Goal: Navigation & Orientation: Find specific page/section

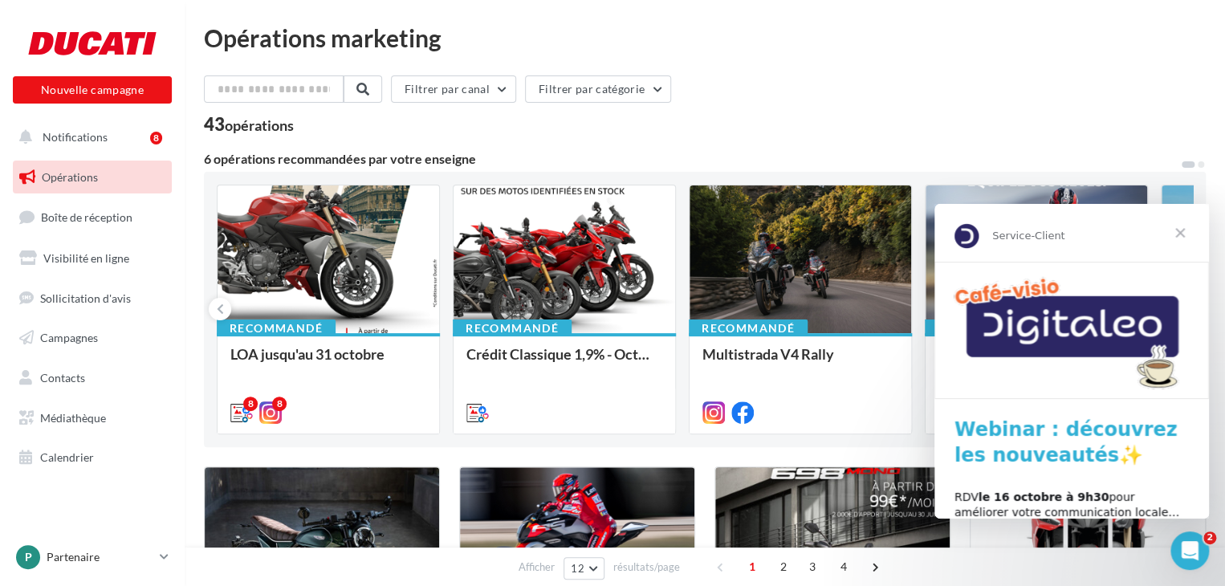
click at [1181, 232] on span "Fermer" at bounding box center [1180, 233] width 58 height 58
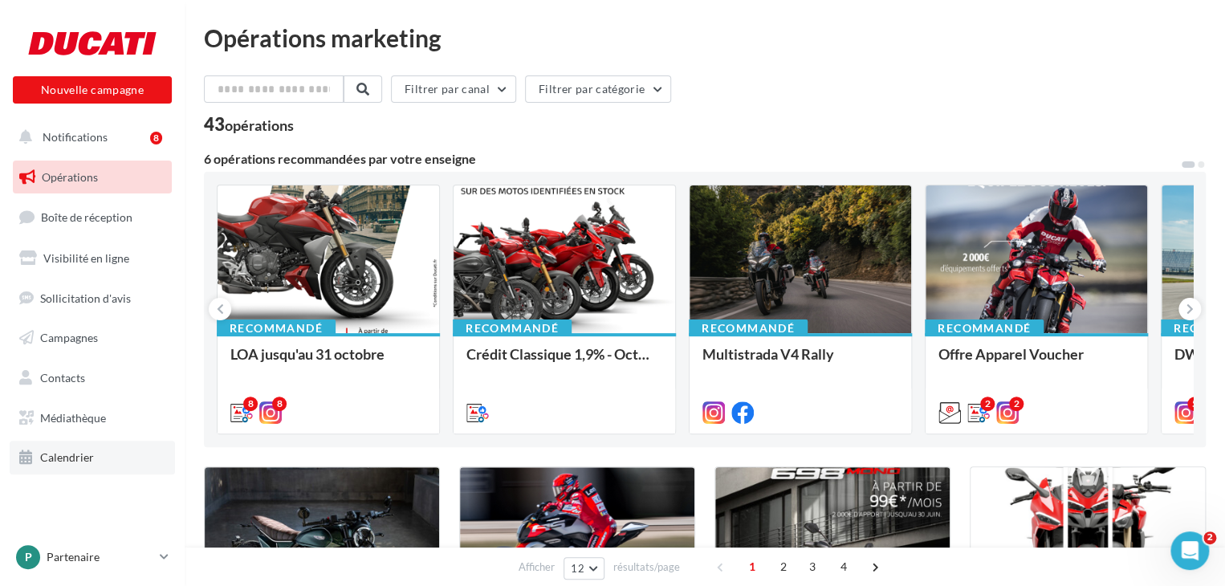
click at [121, 460] on link "Calendrier" at bounding box center [92, 458] width 165 height 34
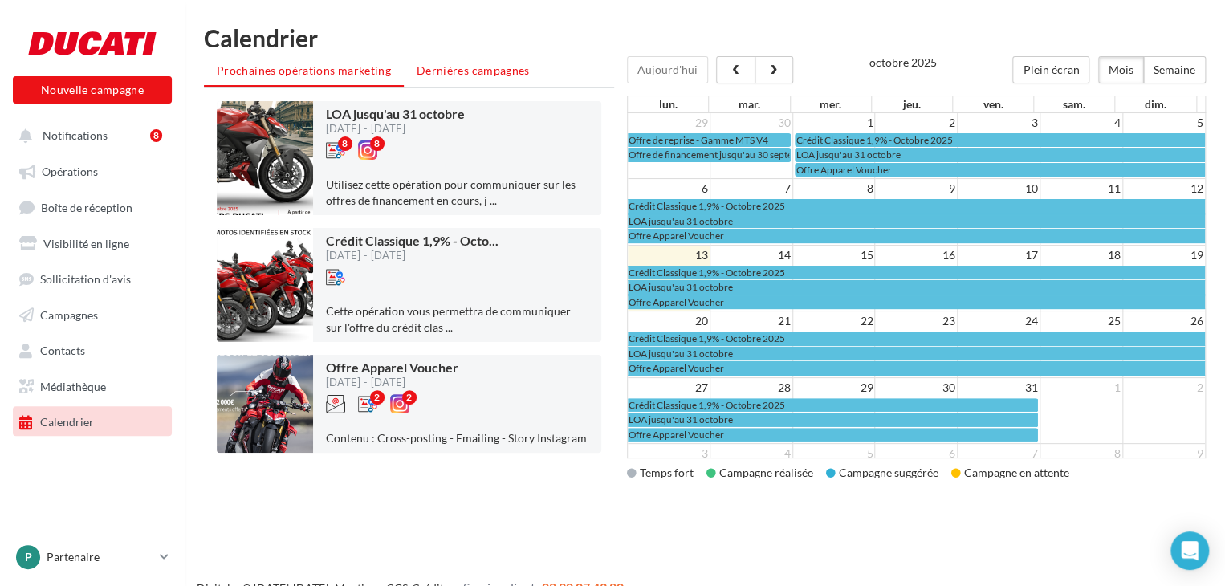
click at [507, 67] on span "Dernières campagnes" at bounding box center [473, 70] width 113 height 14
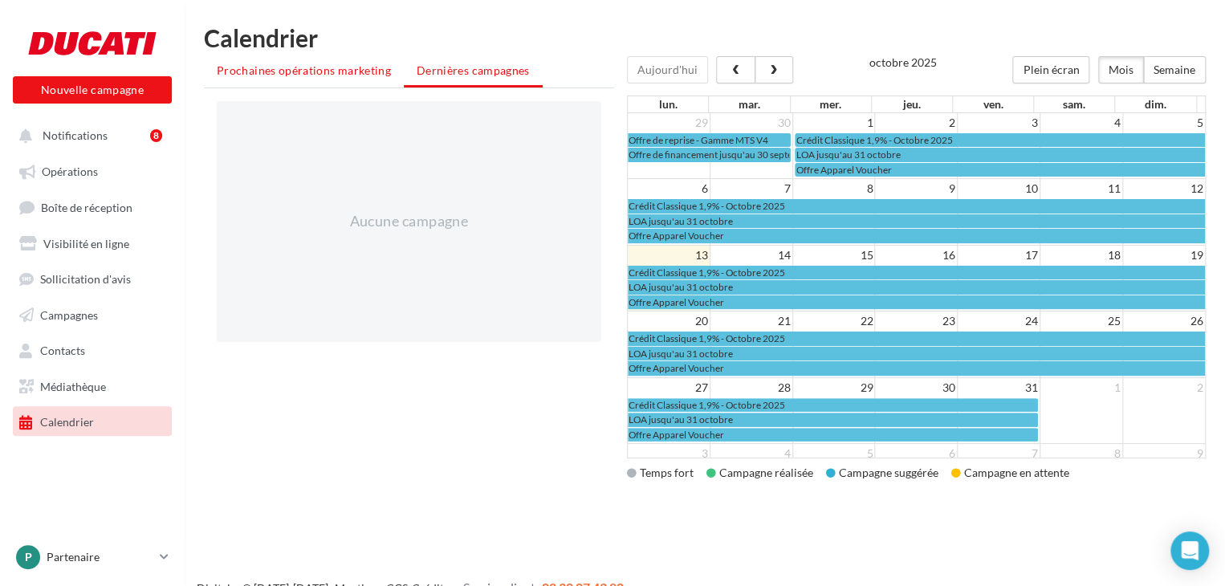
click at [377, 70] on span "Prochaines opérations marketing" at bounding box center [304, 70] width 174 height 14
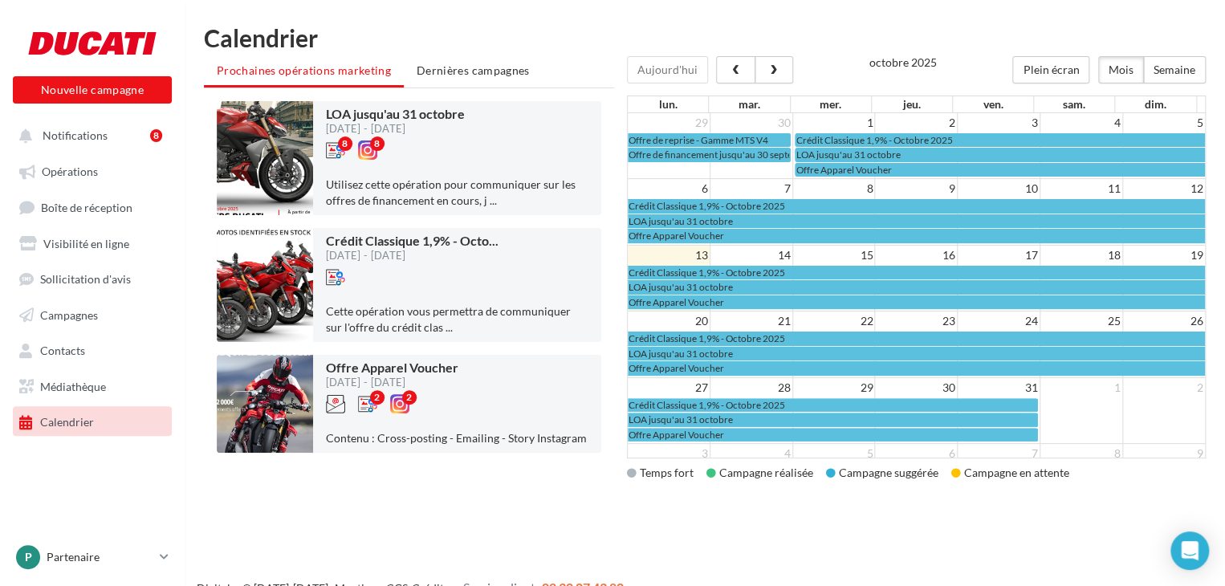
click at [1069, 413] on td at bounding box center [1081, 419] width 83 height 44
click at [79, 565] on div "P Partenaire partenaireducati" at bounding box center [84, 557] width 137 height 24
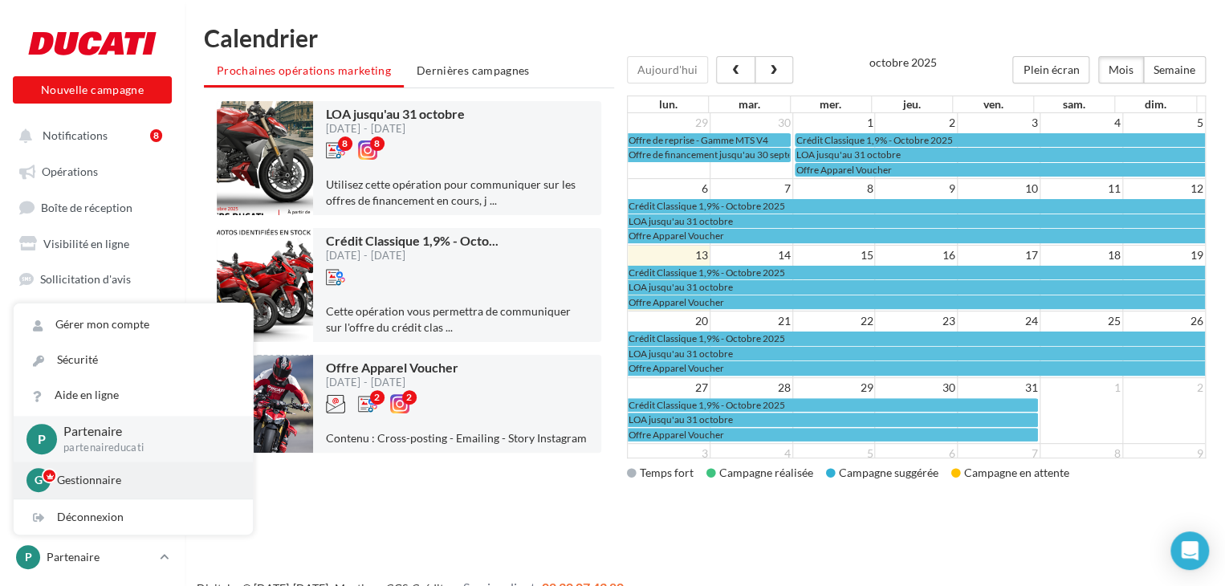
click at [89, 476] on p "Gestionnaire" at bounding box center [145, 480] width 177 height 16
